Goal: Information Seeking & Learning: Learn about a topic

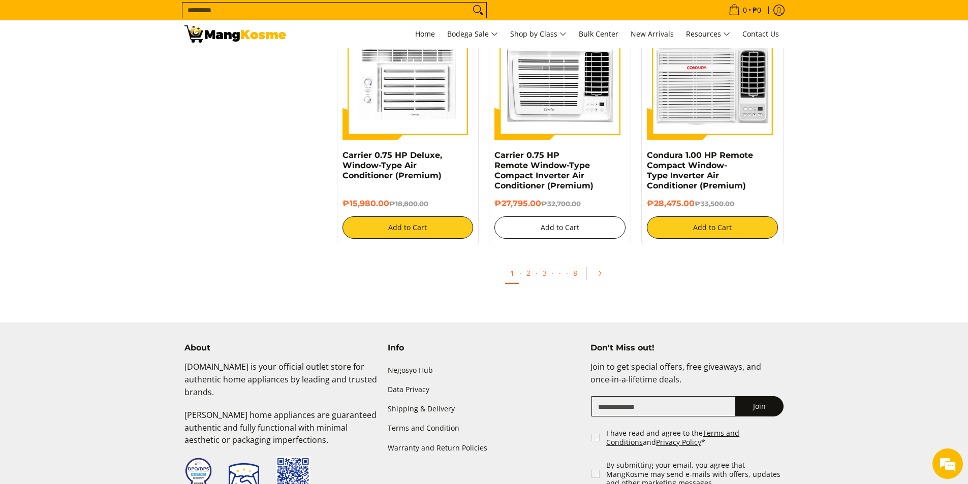
scroll to position [1931, 0]
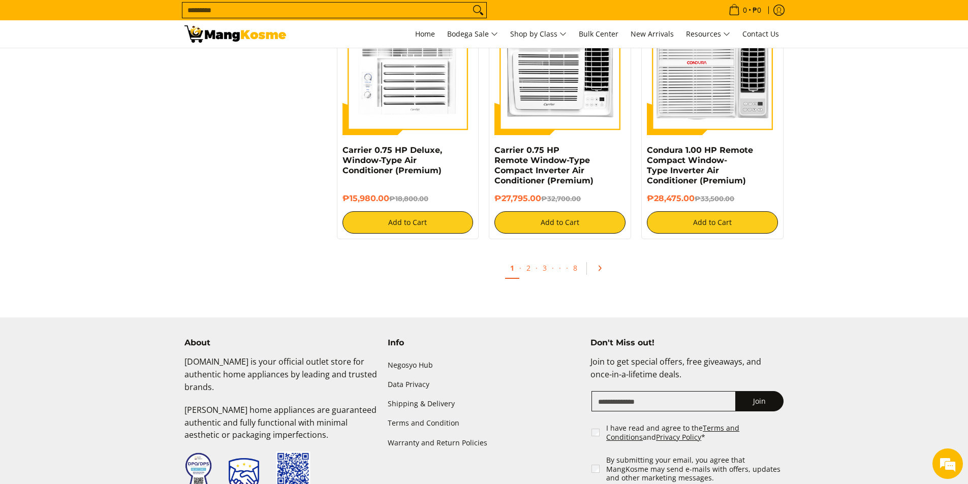
click at [600, 268] on icon "Pagination" at bounding box center [600, 268] width 2 height 5
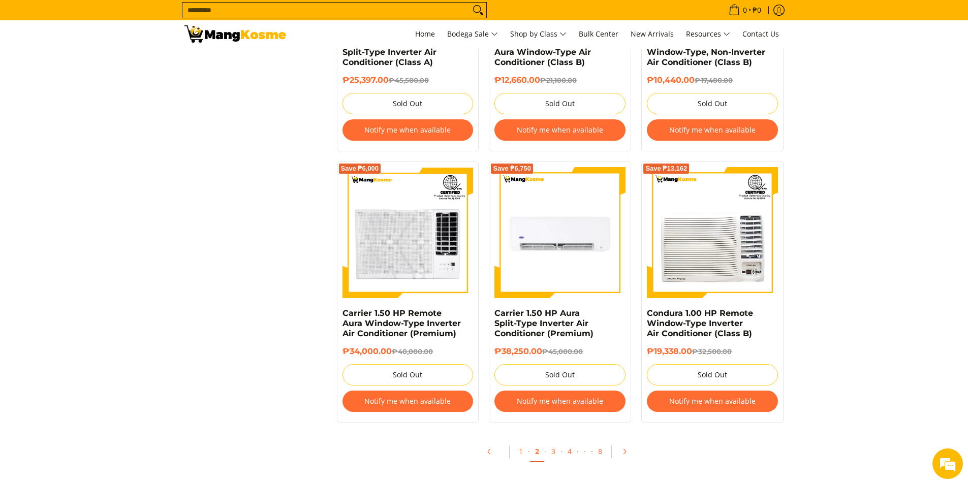
scroll to position [1880, 0]
click at [625, 451] on icon "Pagination" at bounding box center [625, 451] width 2 height 5
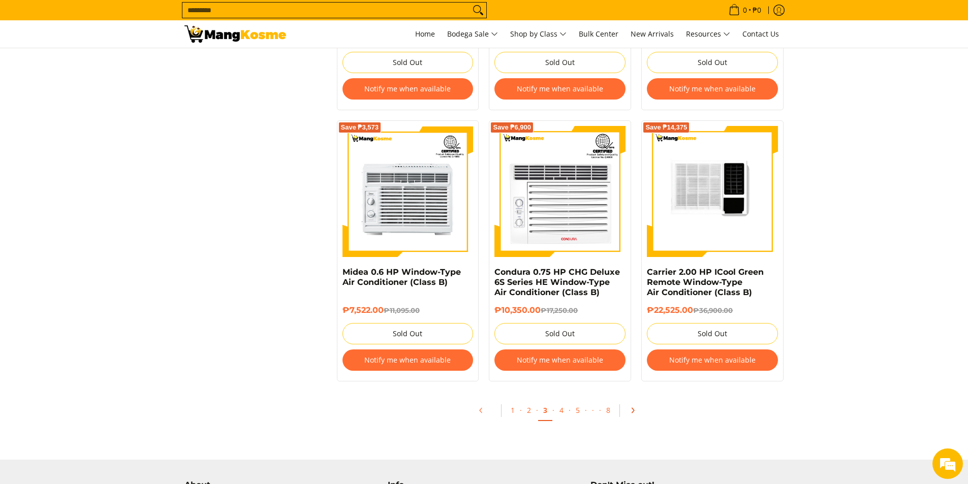
click at [632, 410] on icon "Pagination" at bounding box center [633, 411] width 2 height 5
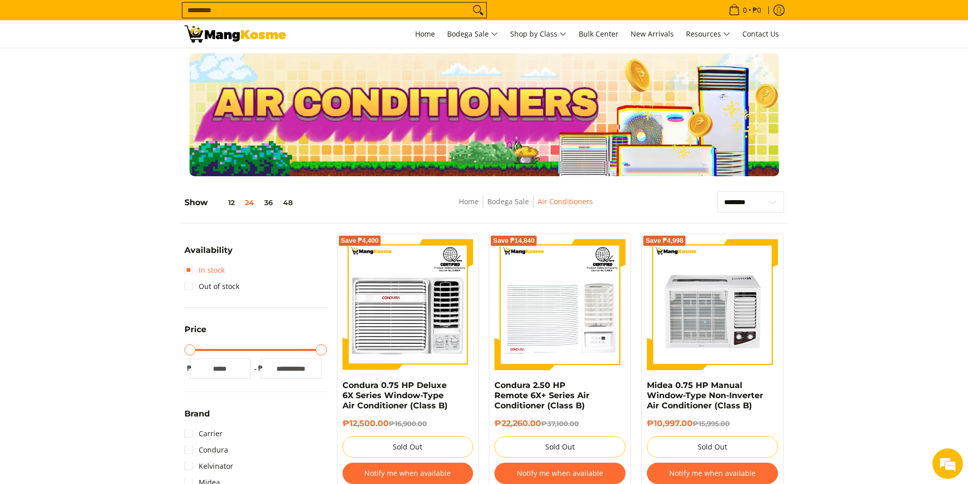
click at [189, 270] on link "In stock" at bounding box center [204, 270] width 40 height 16
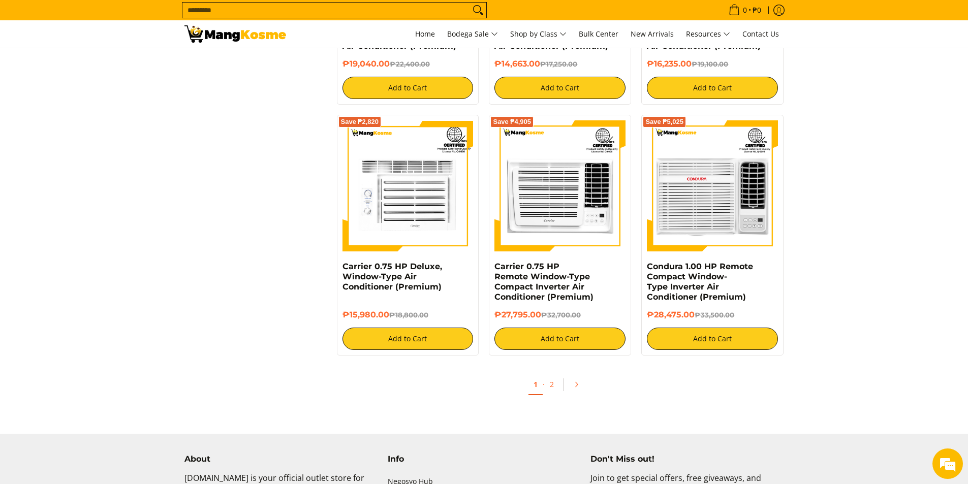
scroll to position [1820, 0]
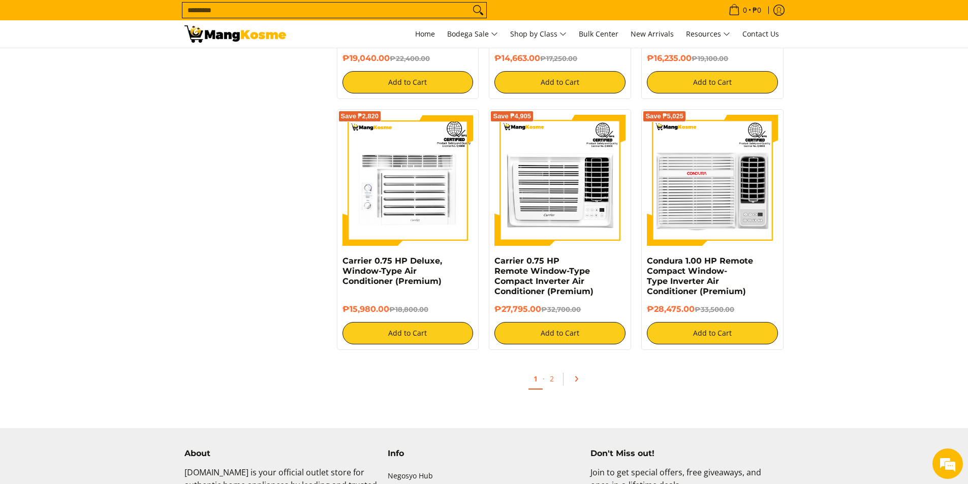
click at [571, 378] on link "Pagination" at bounding box center [580, 379] width 24 height 17
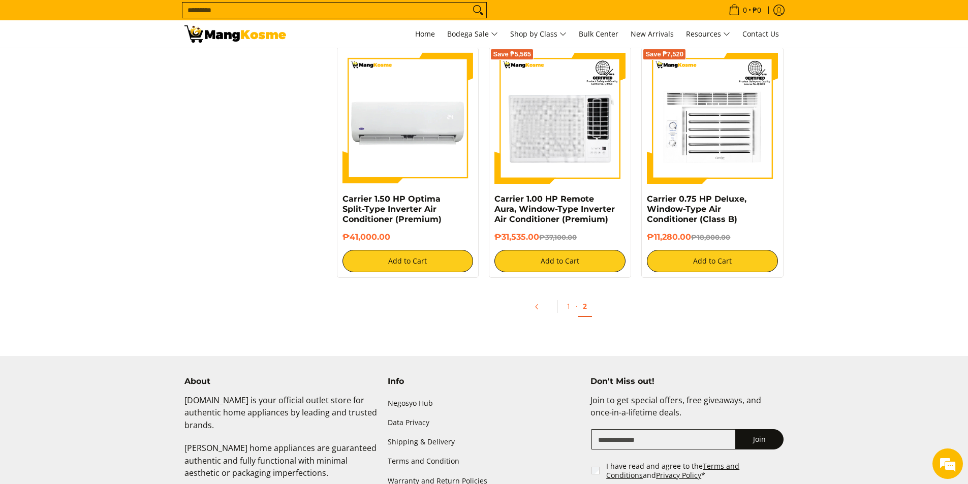
scroll to position [1169, 0]
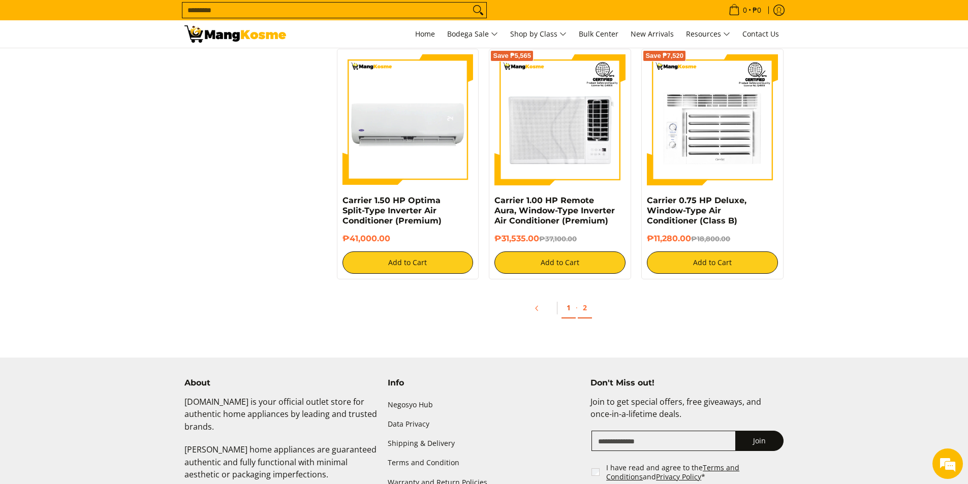
click at [567, 308] on link "1" at bounding box center [569, 308] width 14 height 21
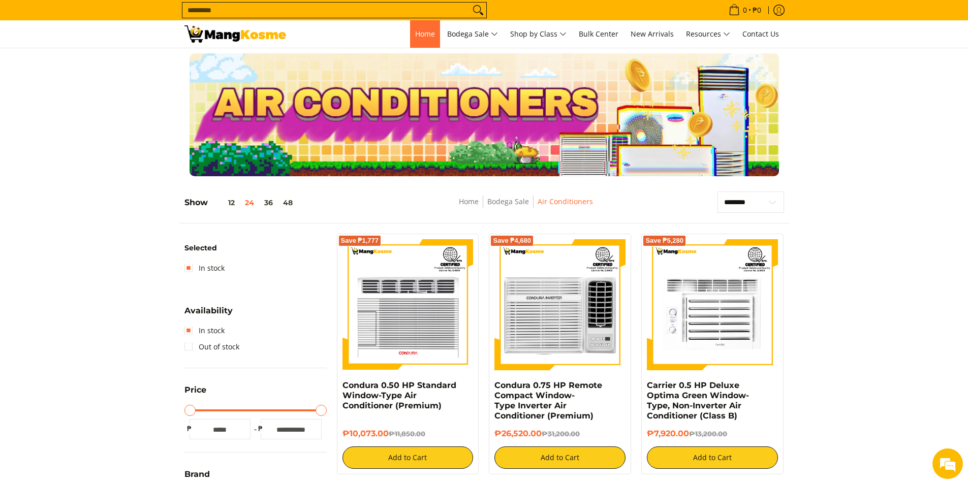
click at [415, 33] on span "Home" at bounding box center [425, 34] width 20 height 10
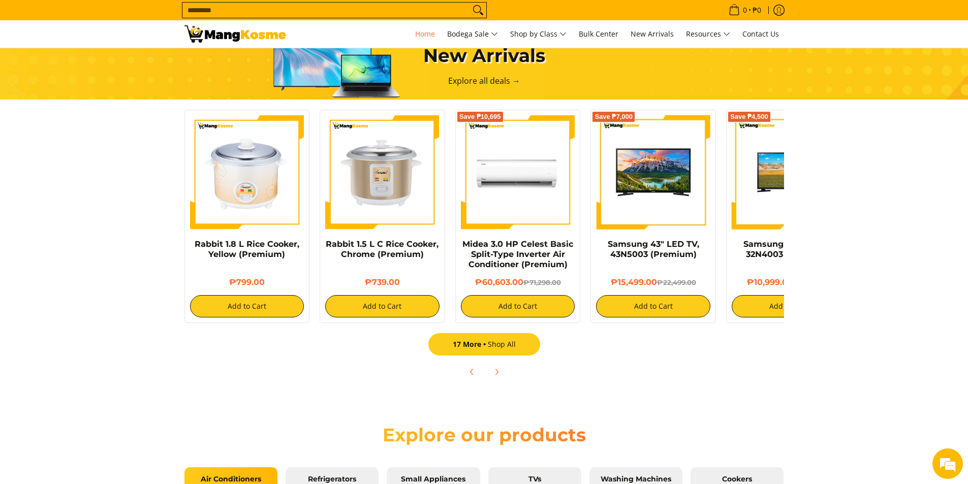
click at [499, 345] on link "17 More Shop All" at bounding box center [484, 344] width 112 height 22
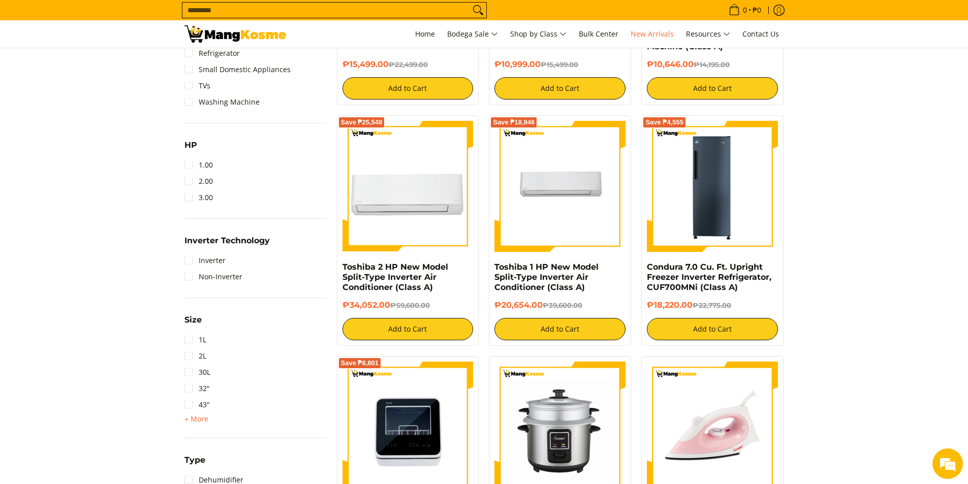
scroll to position [457, 0]
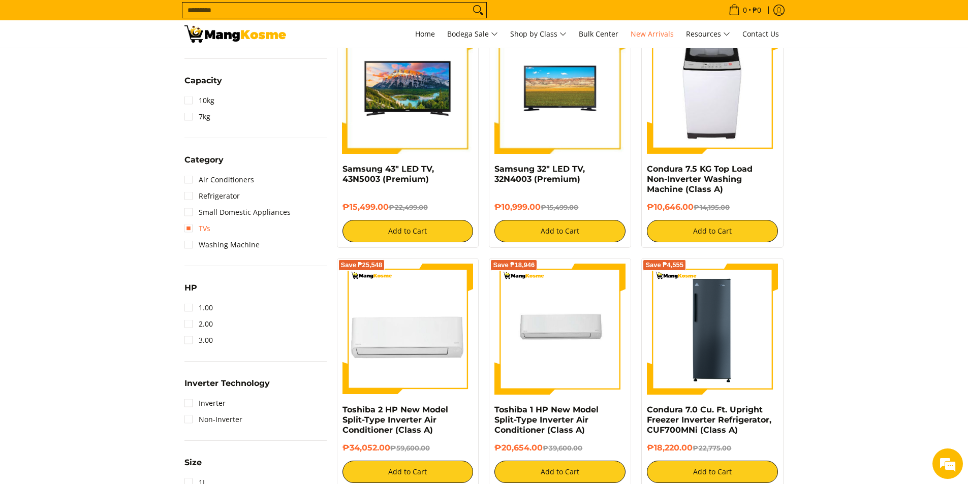
click at [186, 230] on link "TVs" at bounding box center [197, 229] width 26 height 16
